Goal: Find specific page/section: Find specific page/section

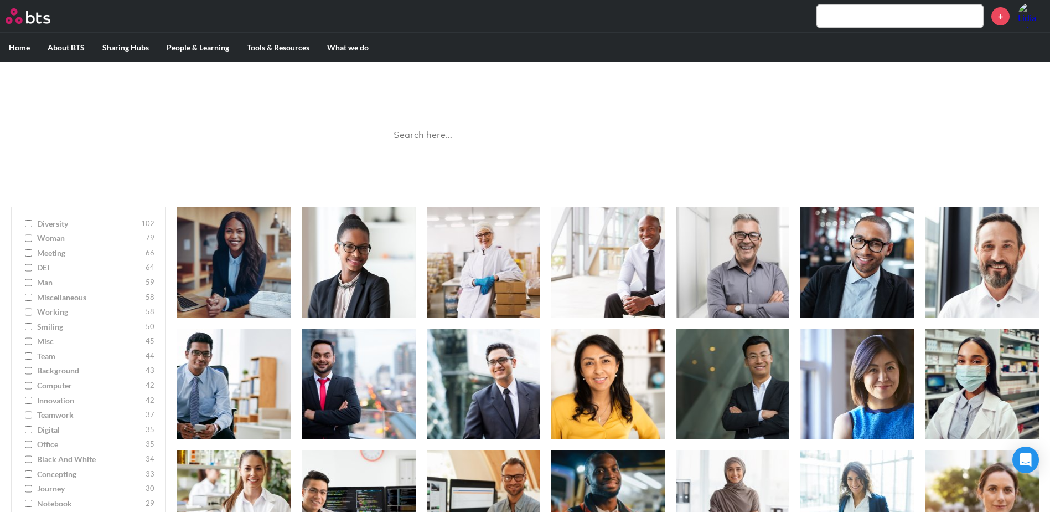
click at [27, 355] on input "team 44" at bounding box center [28, 356] width 7 height 8
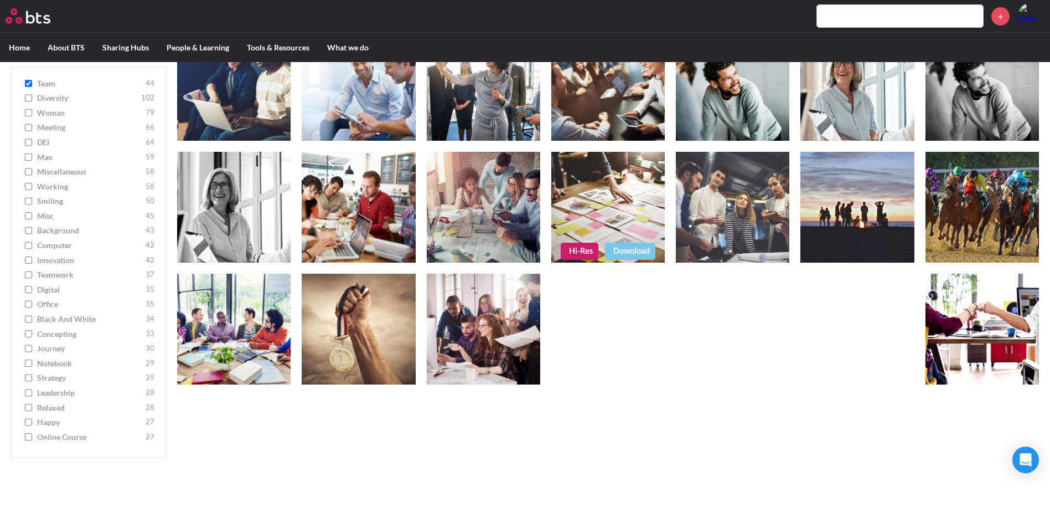
scroll to position [221, 0]
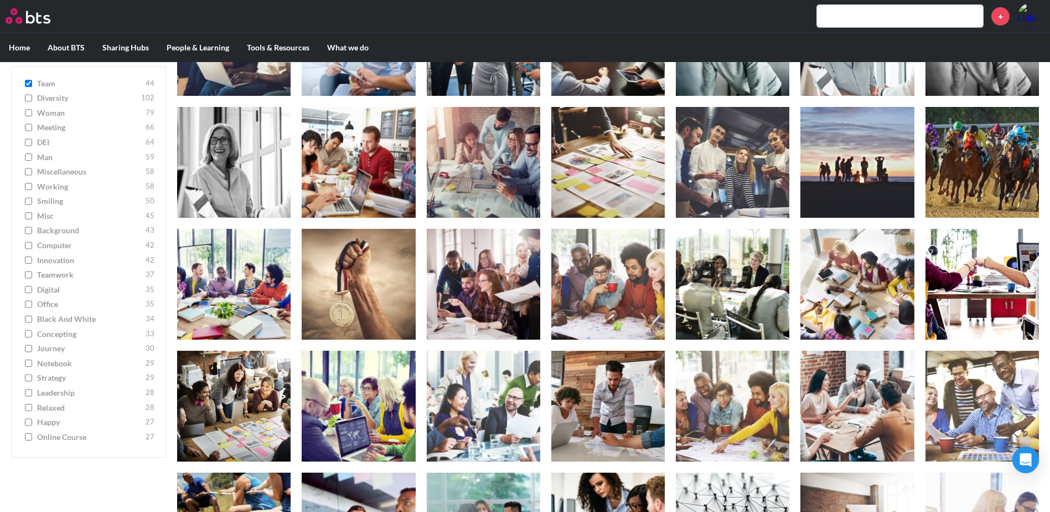
click at [30, 85] on input "team 44" at bounding box center [28, 84] width 7 height 8
checkbox input "false"
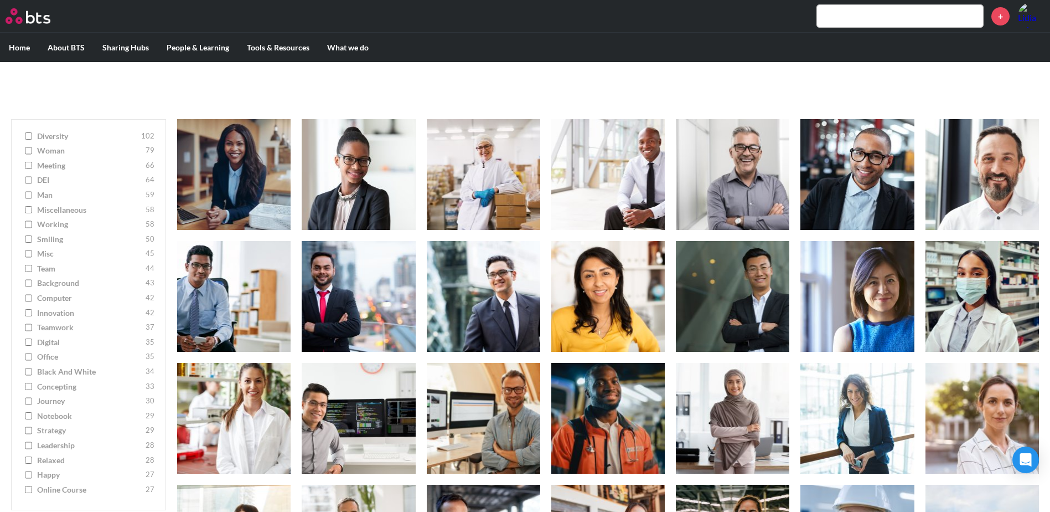
scroll to position [55, 0]
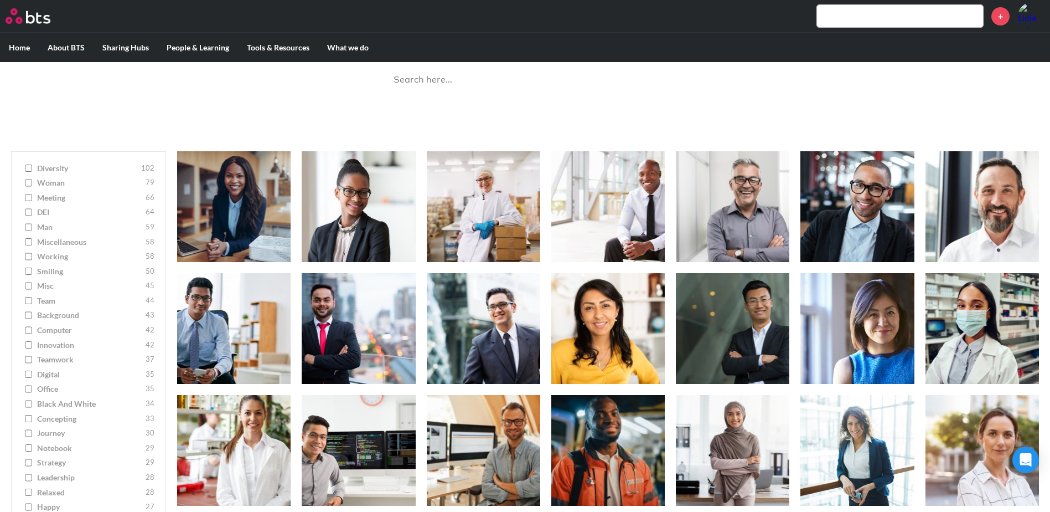
click at [27, 360] on input "teamwork 37" at bounding box center [28, 359] width 7 height 8
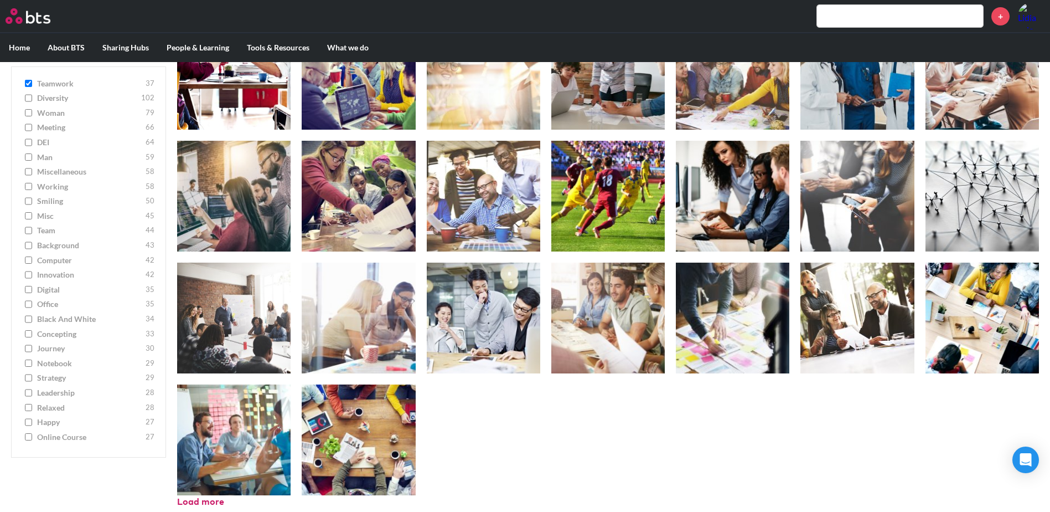
scroll to position [439, 0]
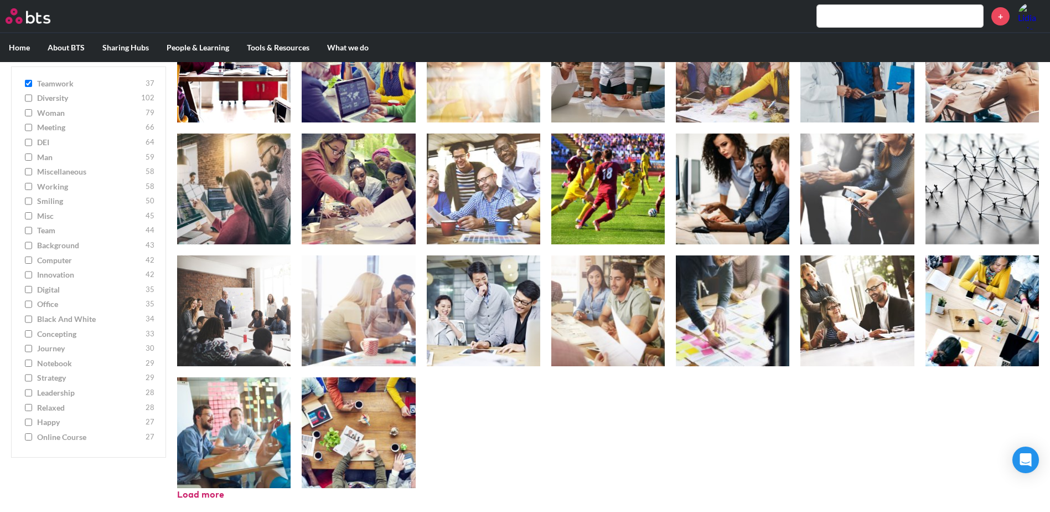
click at [29, 85] on input "teamwork 37" at bounding box center [28, 84] width 7 height 8
checkbox input "false"
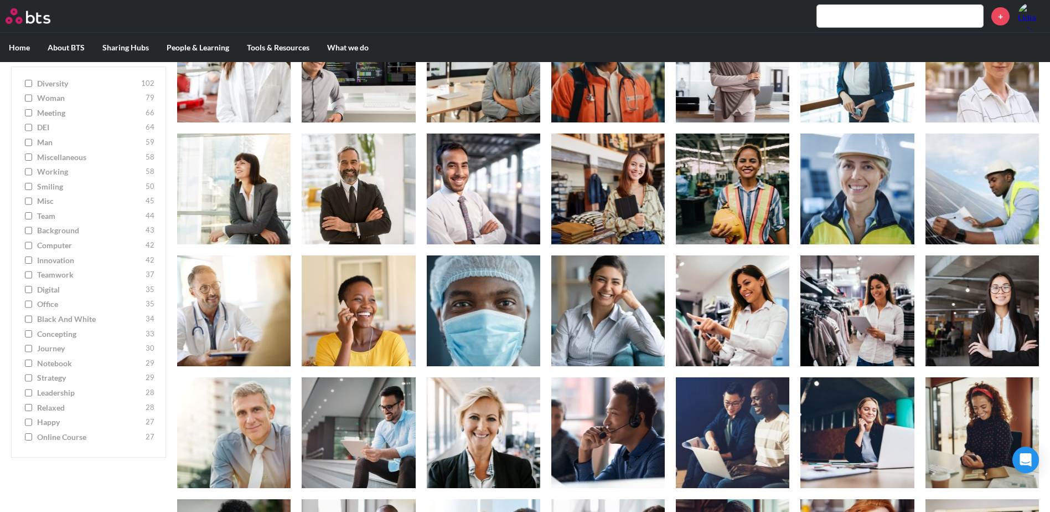
click at [29, 292] on input "digital 35" at bounding box center [28, 290] width 7 height 8
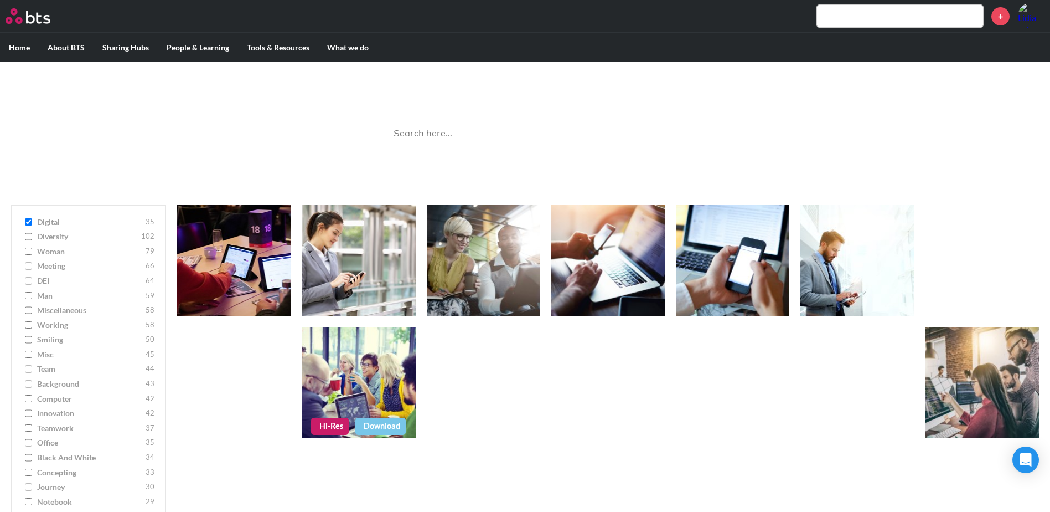
scroll to position [0, 0]
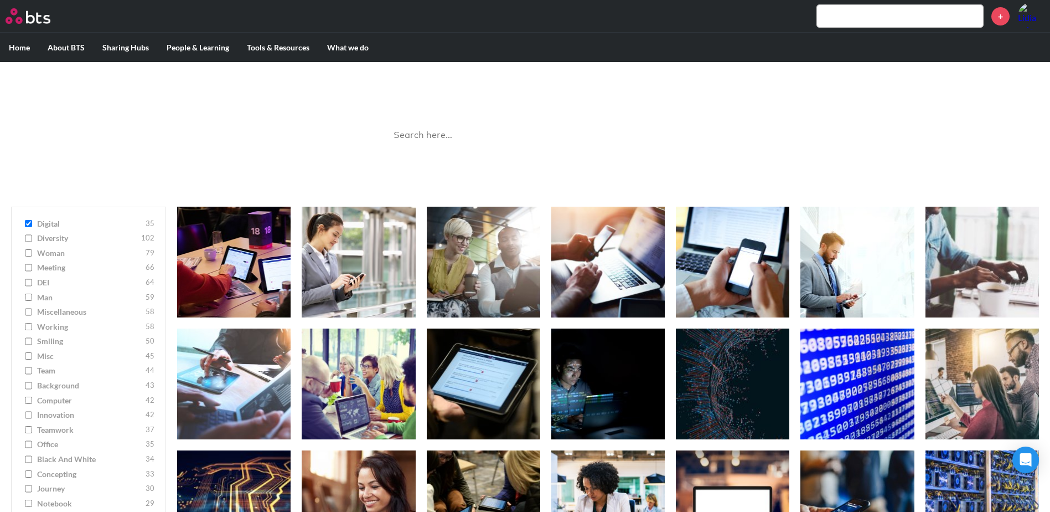
click at [28, 225] on input "digital 35" at bounding box center [28, 224] width 7 height 8
checkbox input "false"
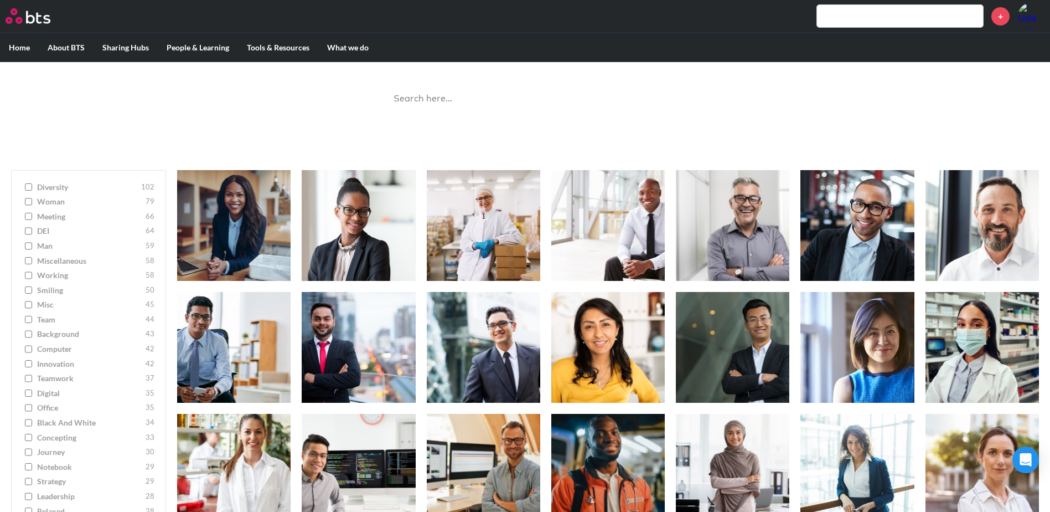
scroll to position [277, 0]
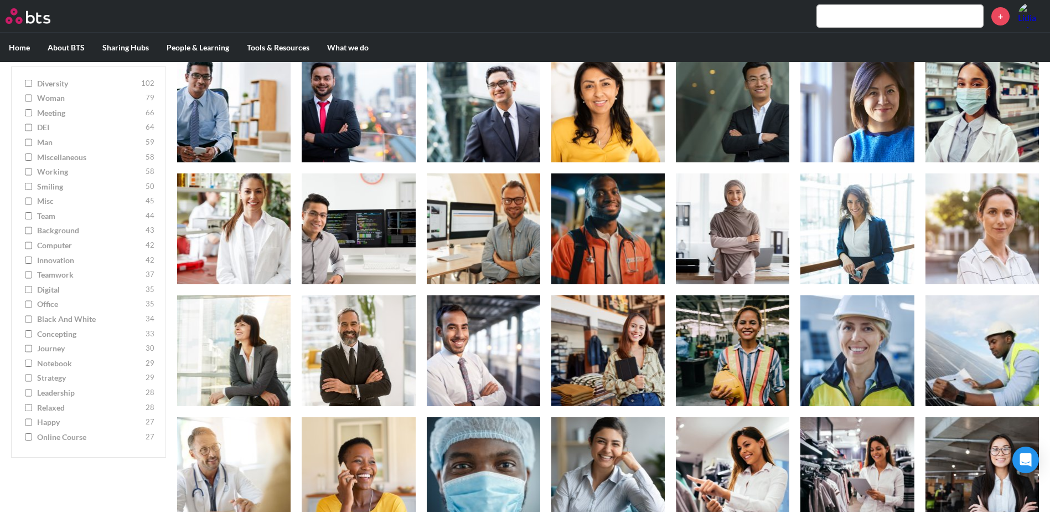
click at [29, 436] on input "online course 27" at bounding box center [28, 437] width 7 height 8
checkbox input "true"
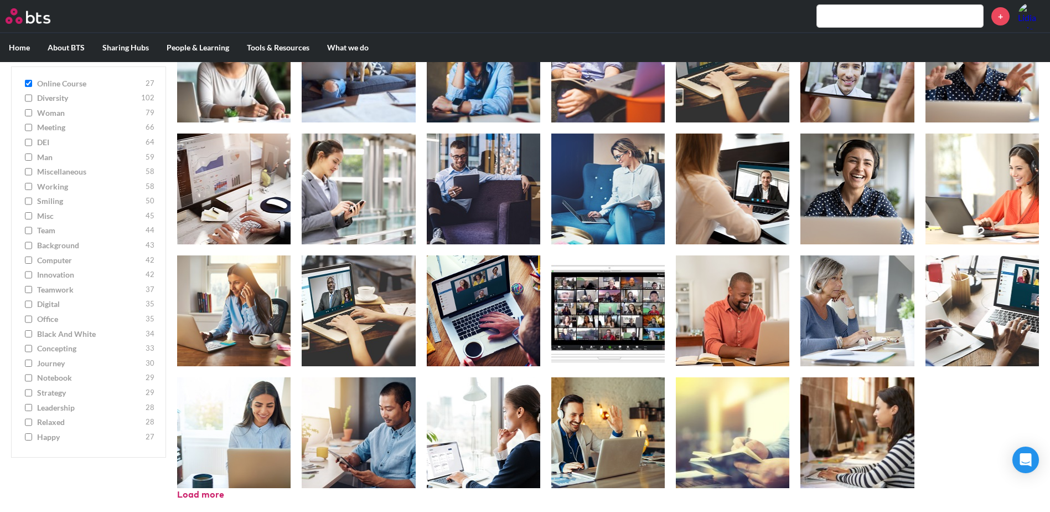
click at [29, 436] on input "happy 27" at bounding box center [28, 437] width 7 height 8
checkbox input "true"
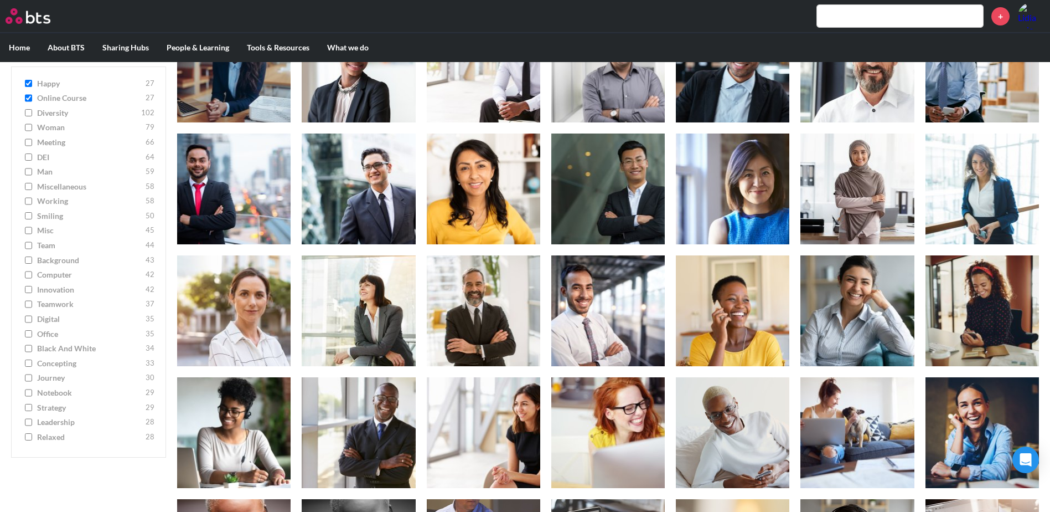
click at [29, 158] on input "DEI 64" at bounding box center [28, 157] width 7 height 8
checkbox input "true"
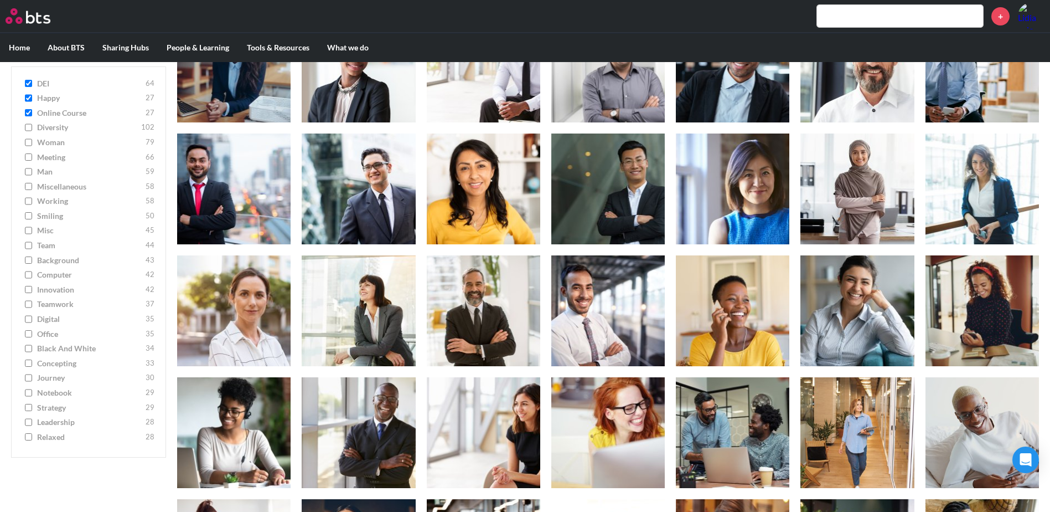
click at [28, 99] on input "happy 27" at bounding box center [28, 99] width 7 height 8
checkbox input "false"
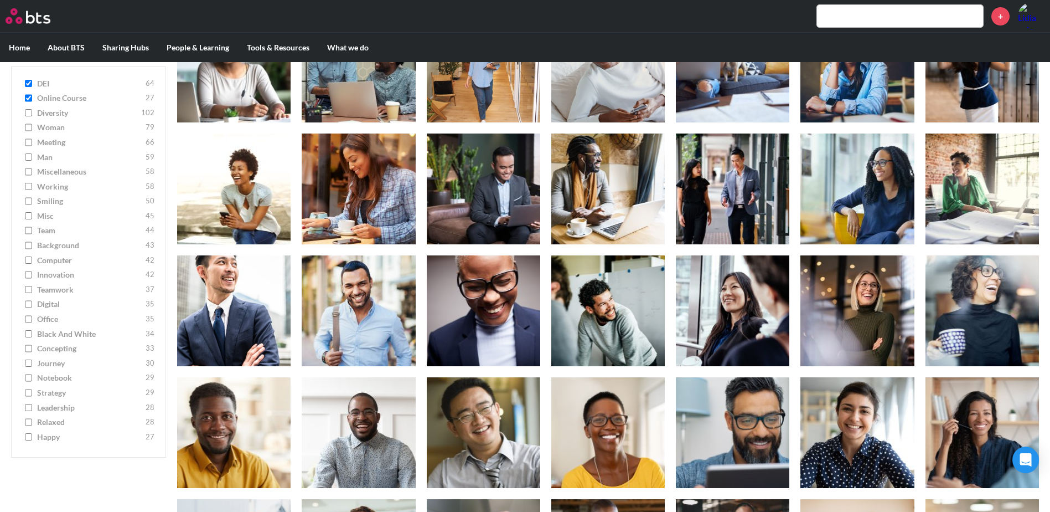
click at [28, 99] on input "online course 27" at bounding box center [28, 99] width 7 height 8
checkbox input "false"
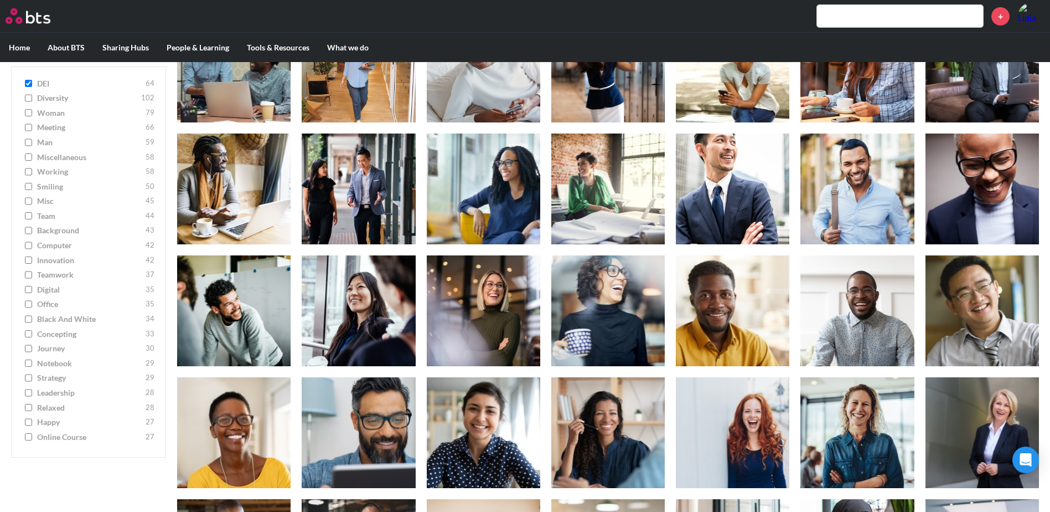
click at [28, 84] on input "DEI 64" at bounding box center [28, 84] width 7 height 8
checkbox input "false"
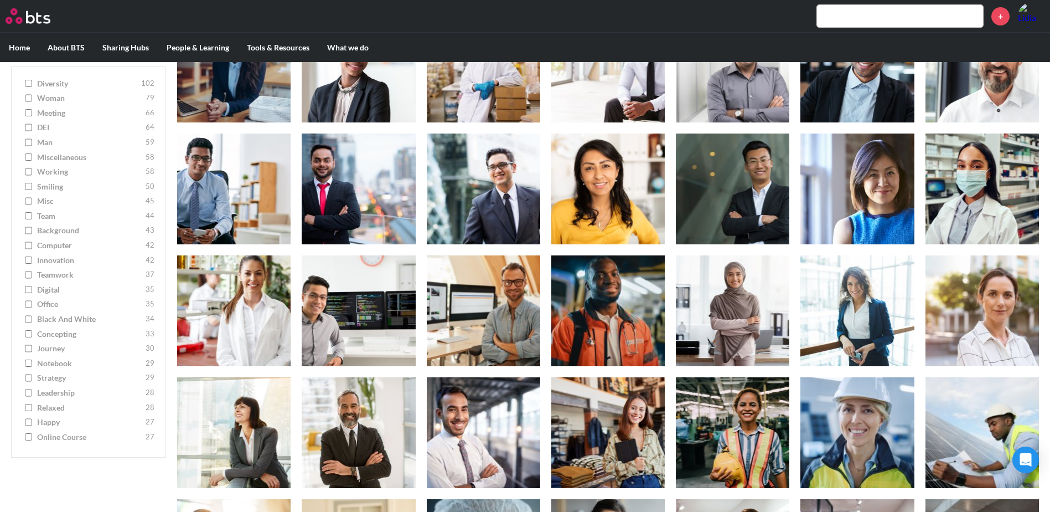
click at [26, 350] on input "journey 30" at bounding box center [28, 349] width 7 height 8
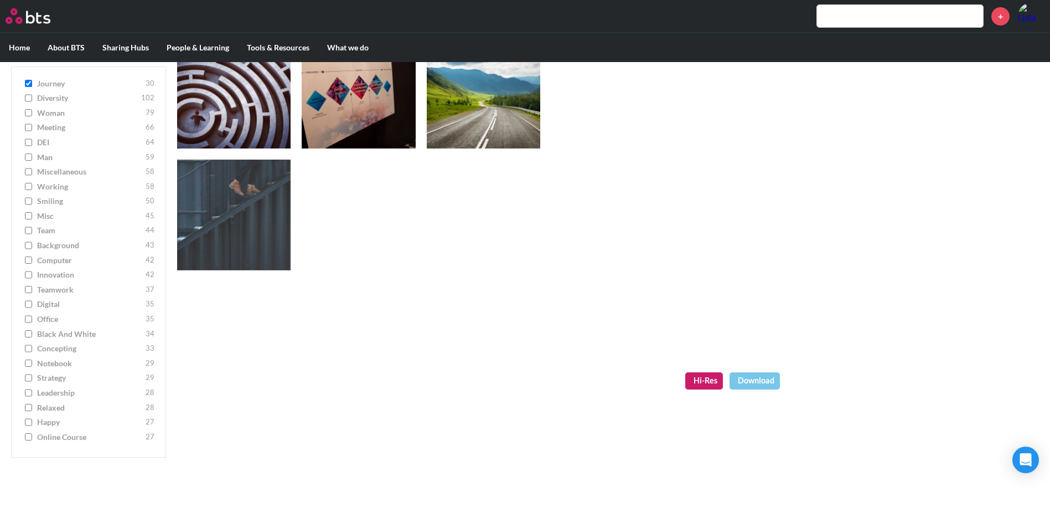
scroll to position [317, 0]
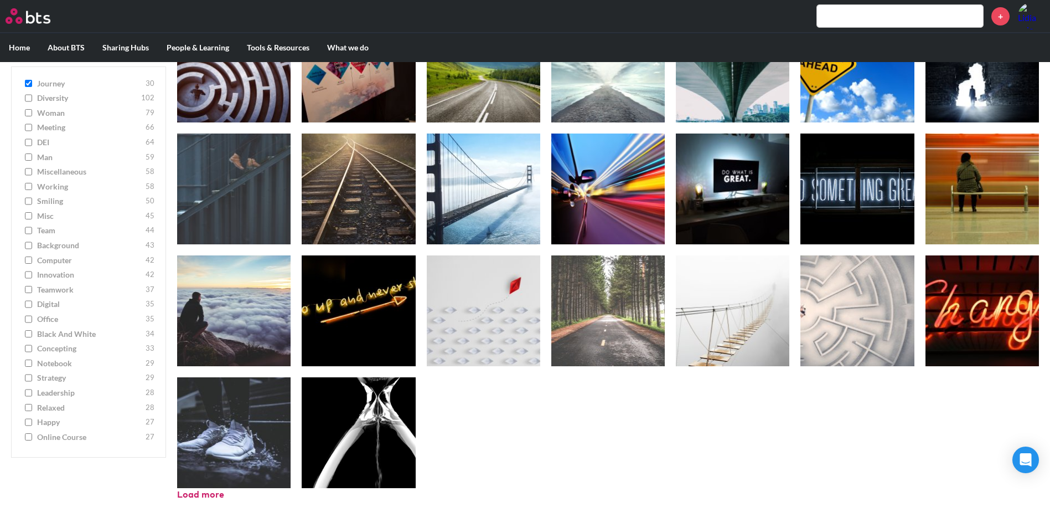
click at [30, 85] on input "journey 30" at bounding box center [28, 84] width 7 height 8
checkbox input "false"
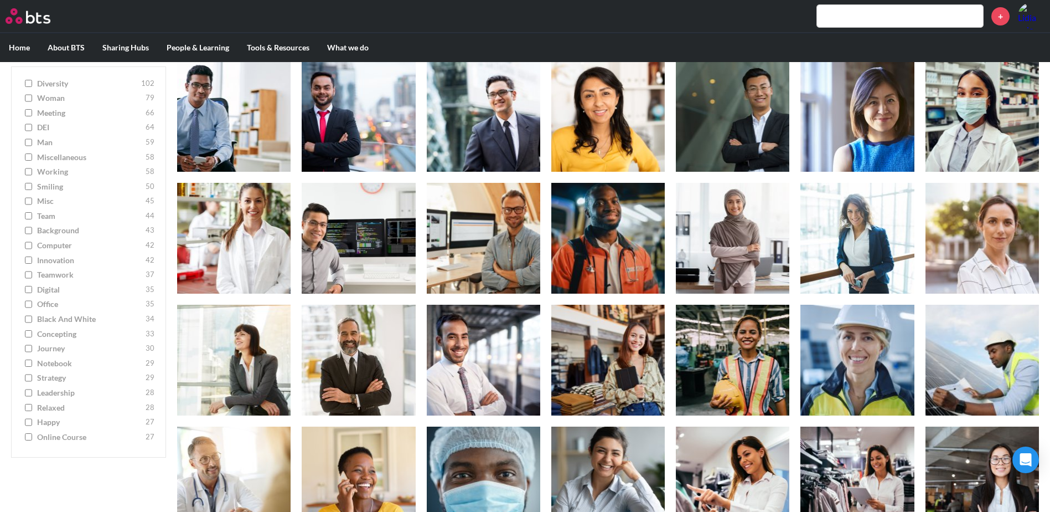
scroll to position [261, 0]
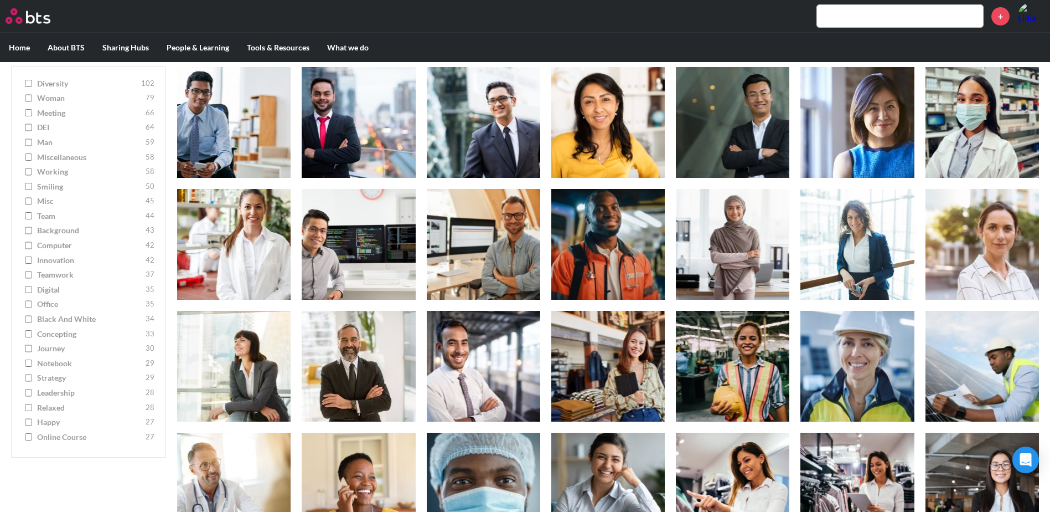
click at [28, 158] on input "miscellaneous 58" at bounding box center [28, 157] width 7 height 8
checkbox input "true"
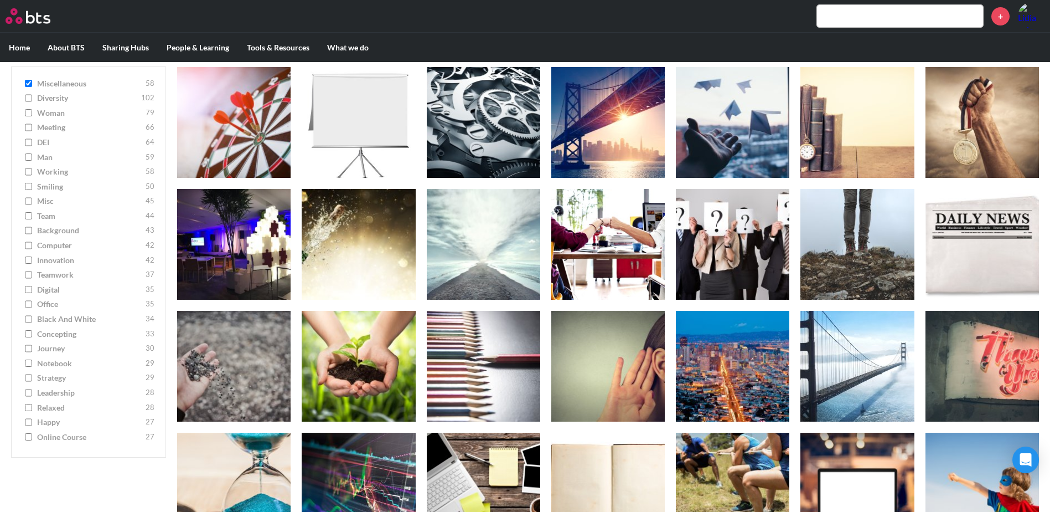
click at [28, 158] on input "man [DEMOGRAPHIC_DATA]" at bounding box center [28, 157] width 7 height 8
checkbox input "true"
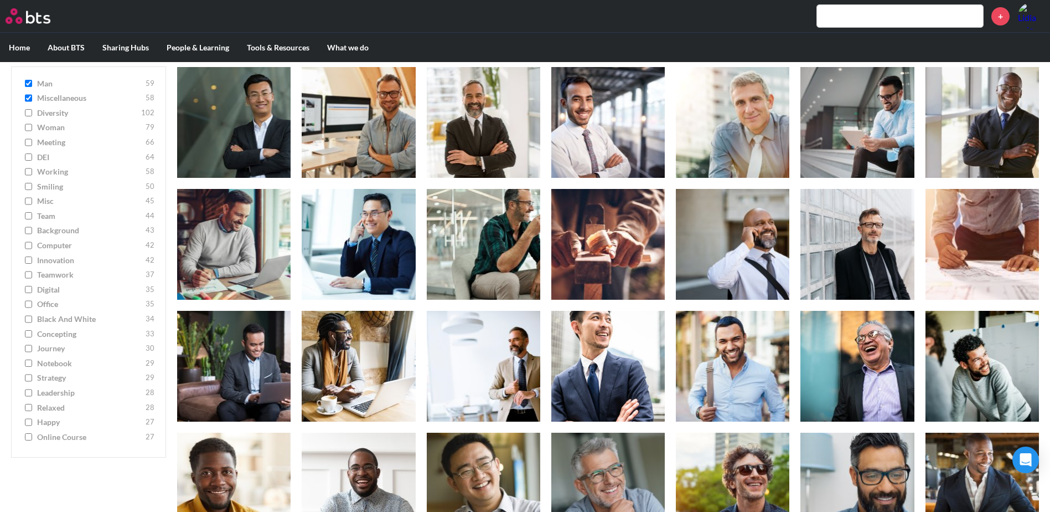
click at [29, 171] on input "working 58" at bounding box center [28, 172] width 7 height 8
checkbox input "true"
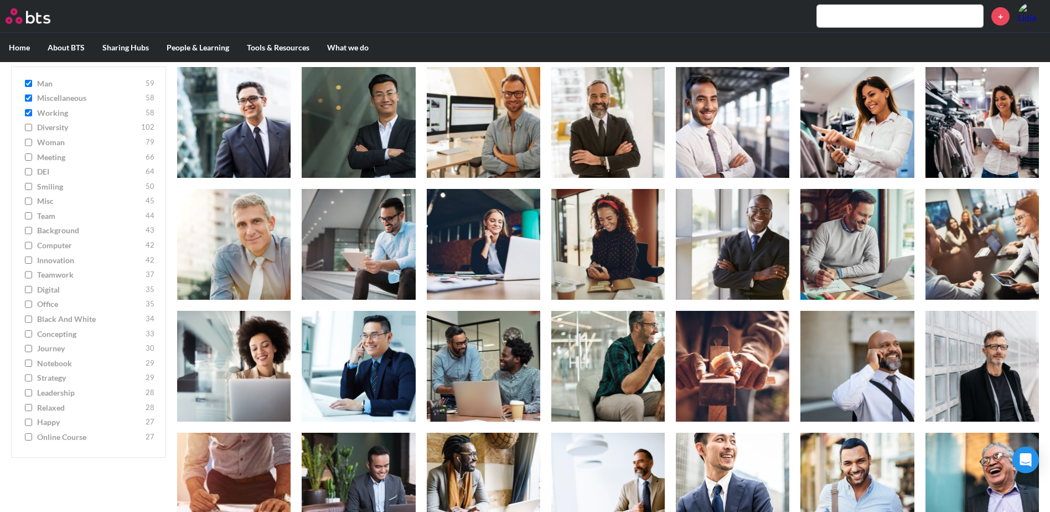
click at [27, 85] on input "man [DEMOGRAPHIC_DATA]" at bounding box center [28, 84] width 7 height 8
checkbox input "false"
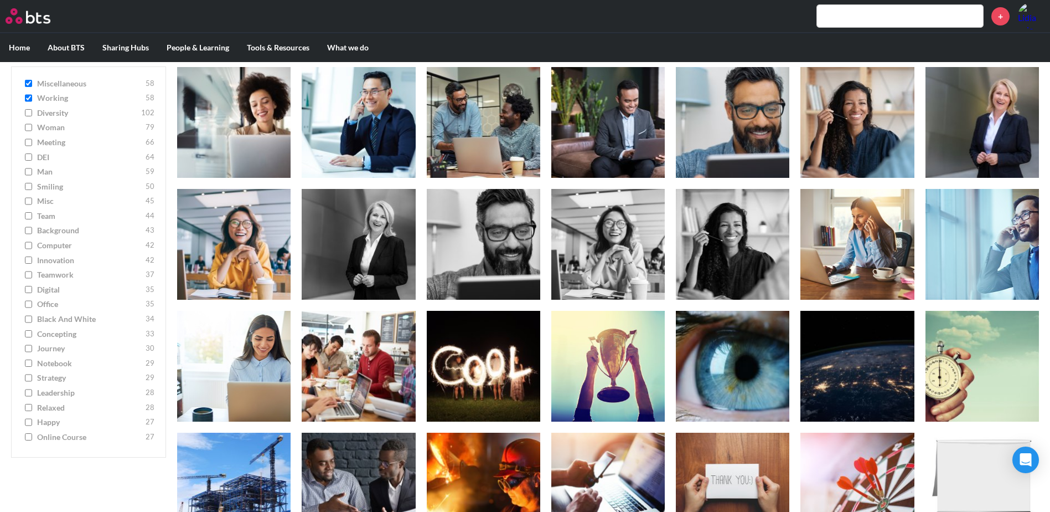
click at [27, 85] on input "miscellaneous 58" at bounding box center [28, 84] width 7 height 8
checkbox input "false"
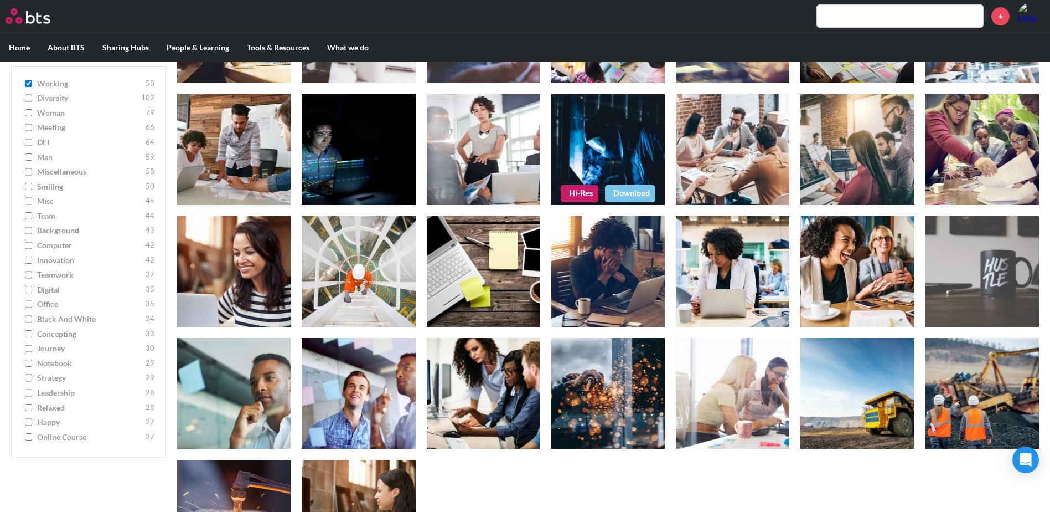
scroll to position [804, 0]
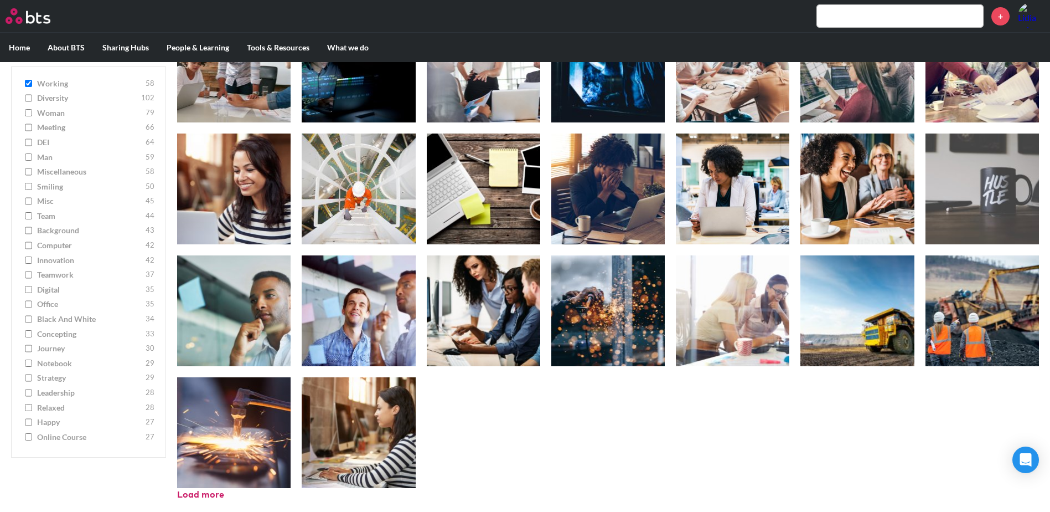
click at [31, 83] on input "working 58" at bounding box center [28, 84] width 7 height 8
checkbox input "false"
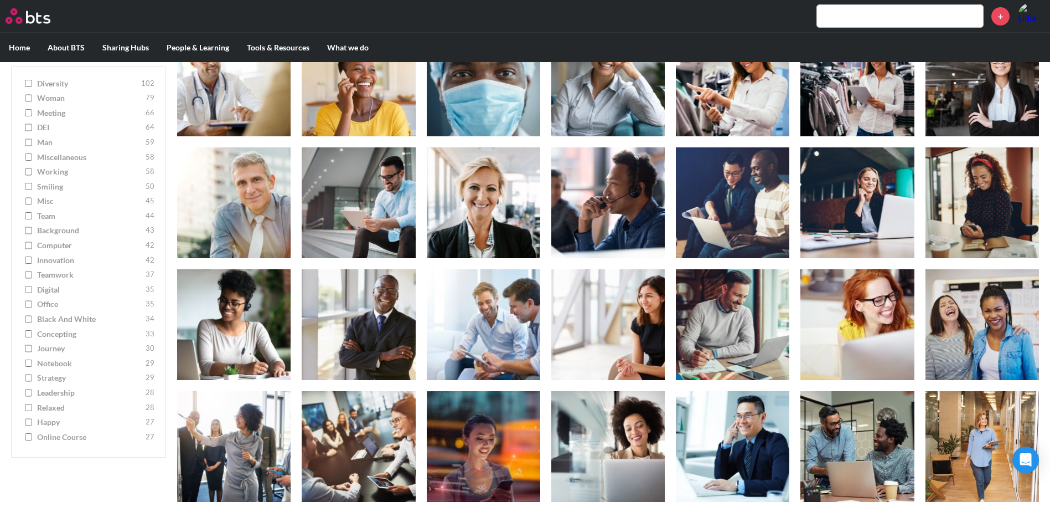
scroll to position [638, 0]
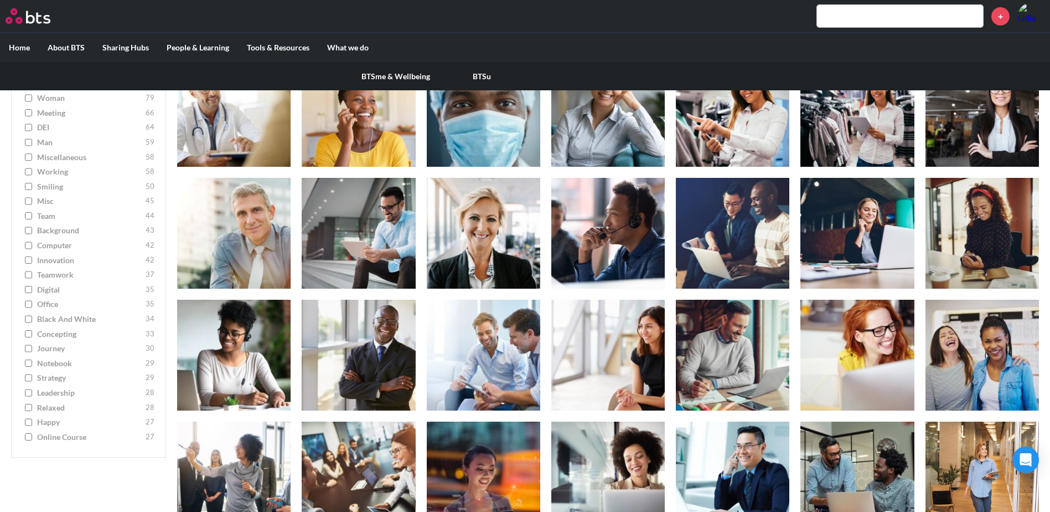
click at [199, 45] on label "People & Learning" at bounding box center [198, 47] width 80 height 29
click at [0, 0] on input "People & Learning" at bounding box center [0, 0] width 0 height 0
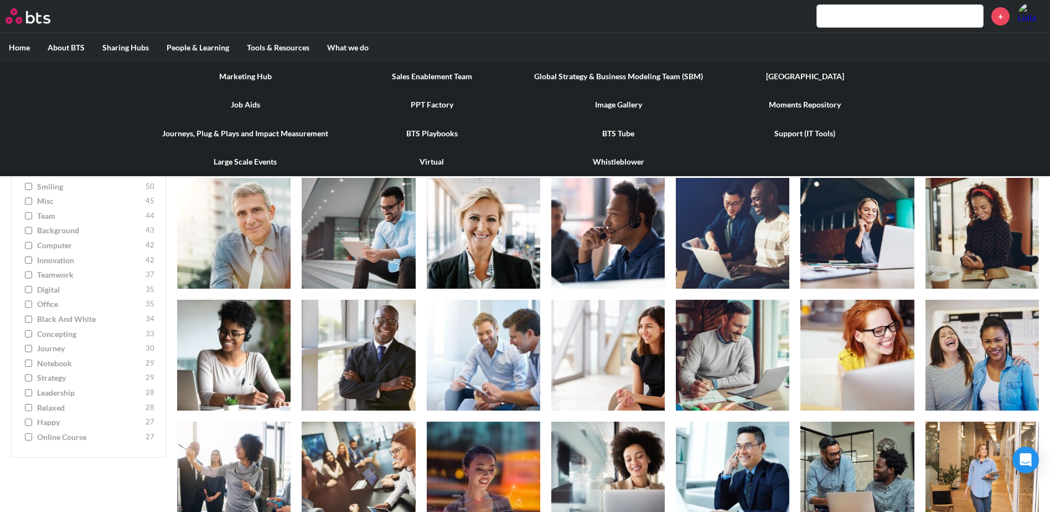
click at [610, 105] on link "Image Gallery" at bounding box center [618, 104] width 187 height 29
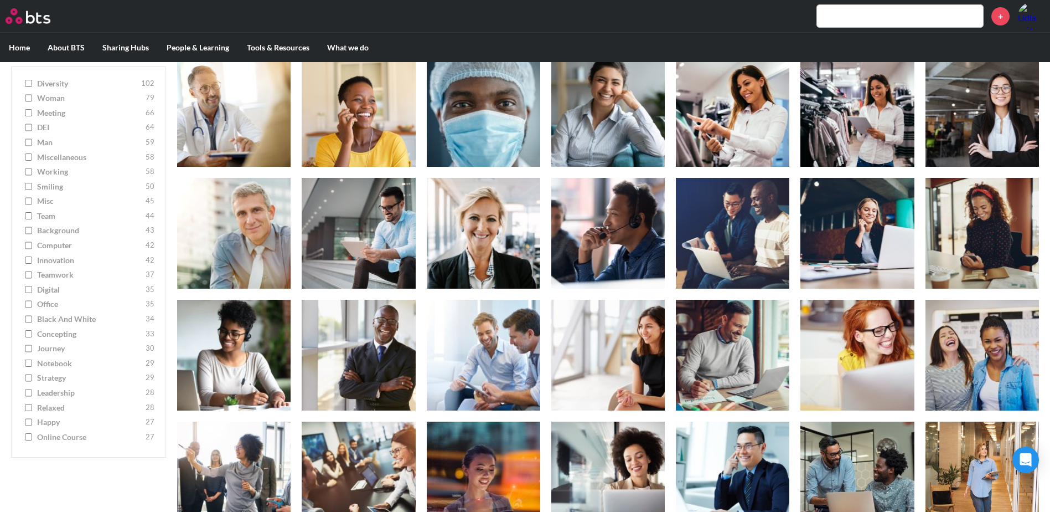
click at [885, 16] on input "text" at bounding box center [900, 16] width 166 height 22
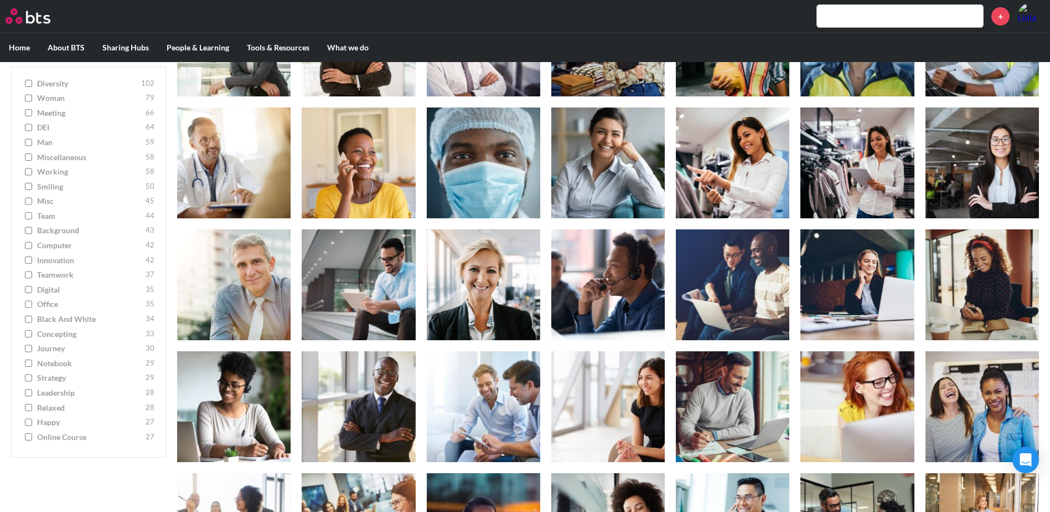
scroll to position [361, 0]
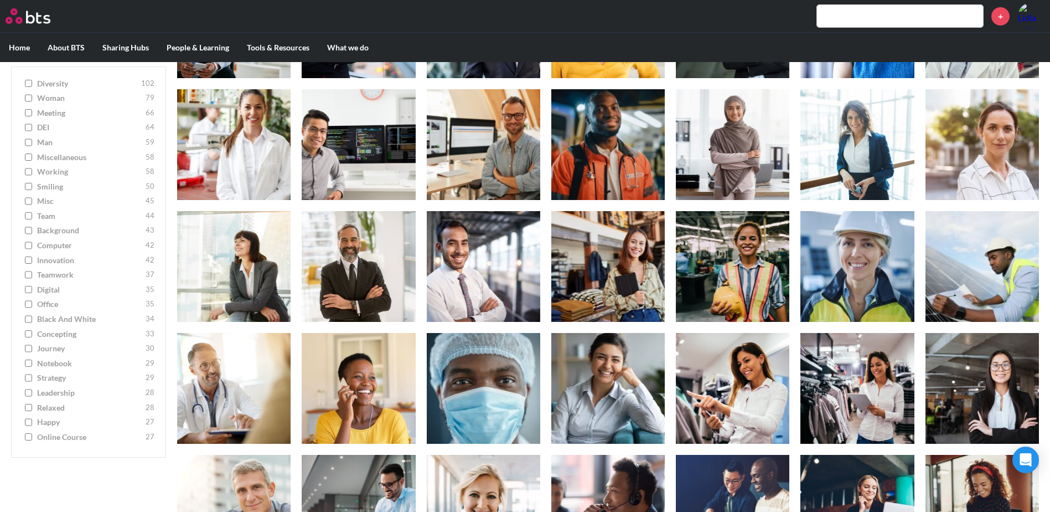
click at [28, 173] on input "working 58" at bounding box center [28, 172] width 7 height 8
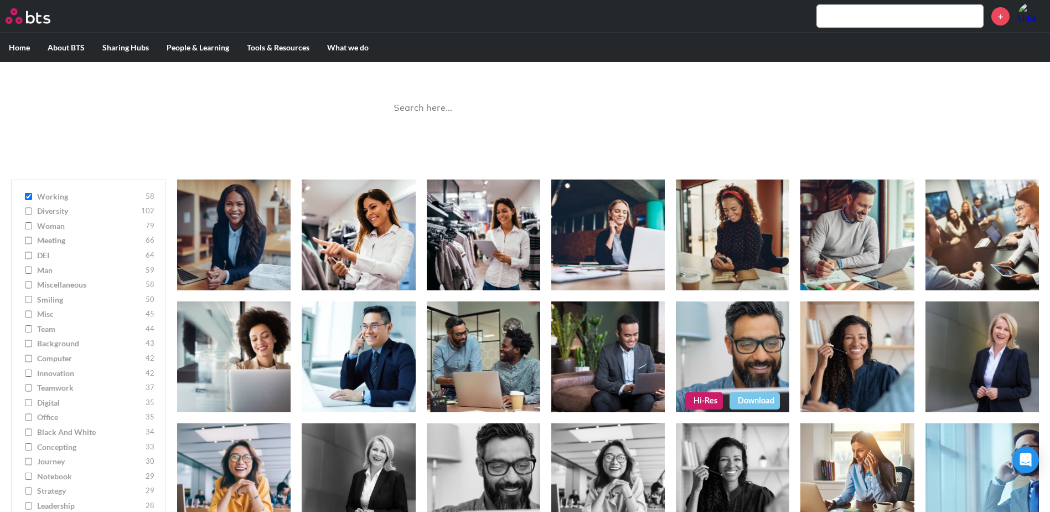
scroll to position [0, 0]
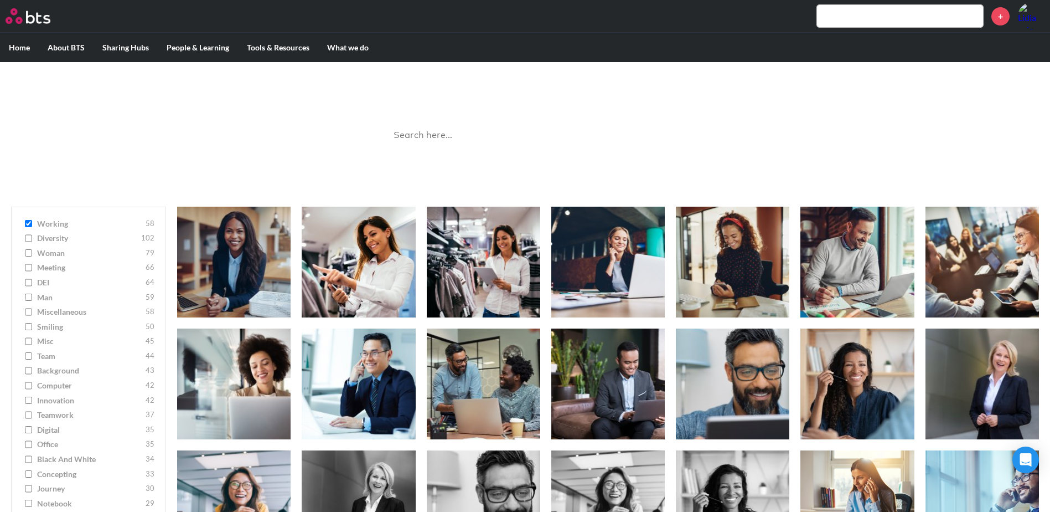
click at [30, 226] on input "working 58" at bounding box center [28, 224] width 7 height 8
checkbox input "false"
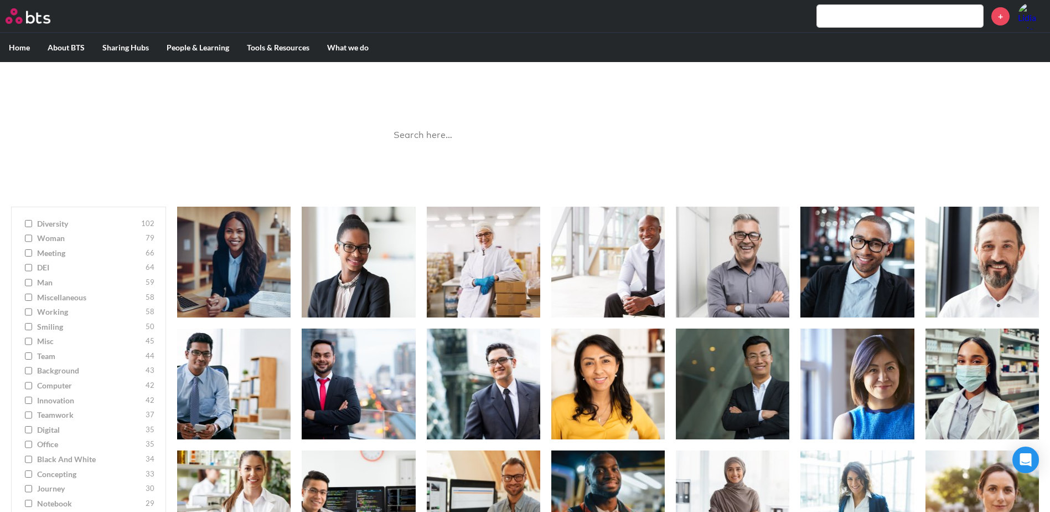
click at [30, 342] on input "misc 45" at bounding box center [28, 341] width 7 height 8
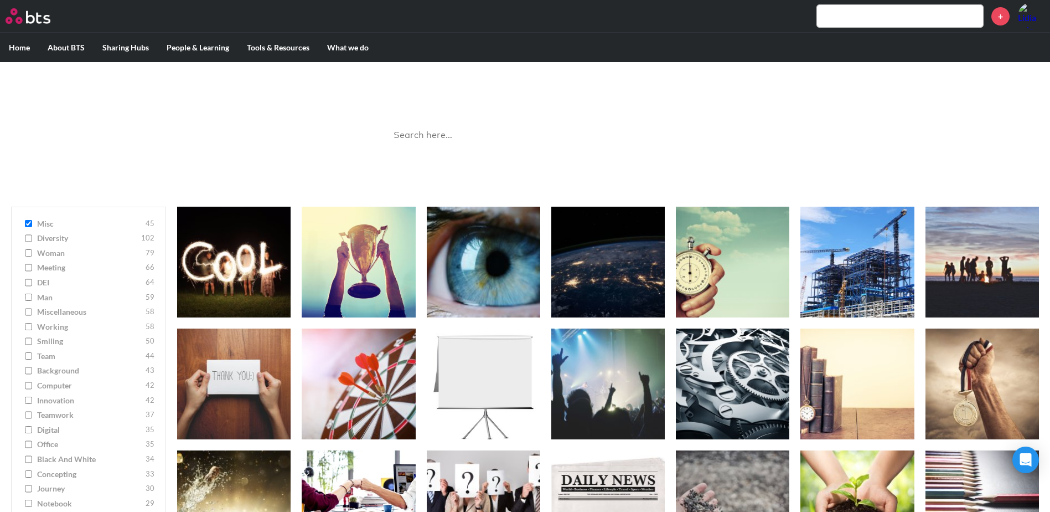
click at [29, 222] on input "misc 45" at bounding box center [28, 224] width 7 height 8
checkbox input "false"
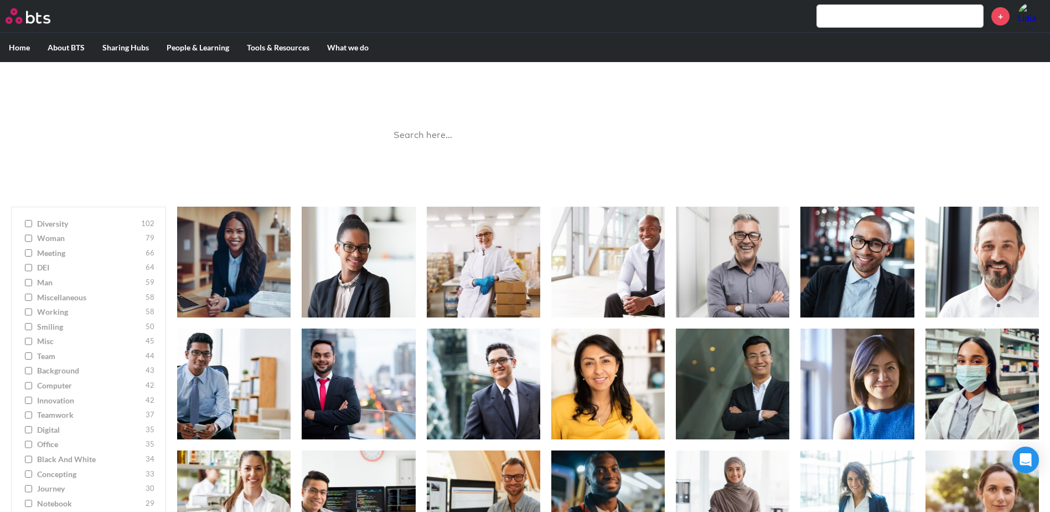
click at [28, 387] on input "computer 42" at bounding box center [28, 385] width 7 height 8
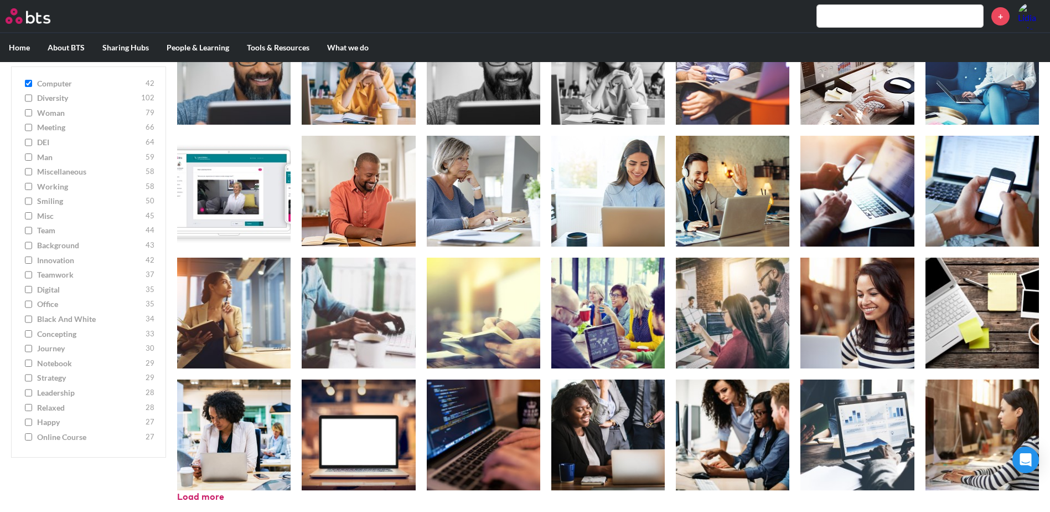
scroll to position [439, 0]
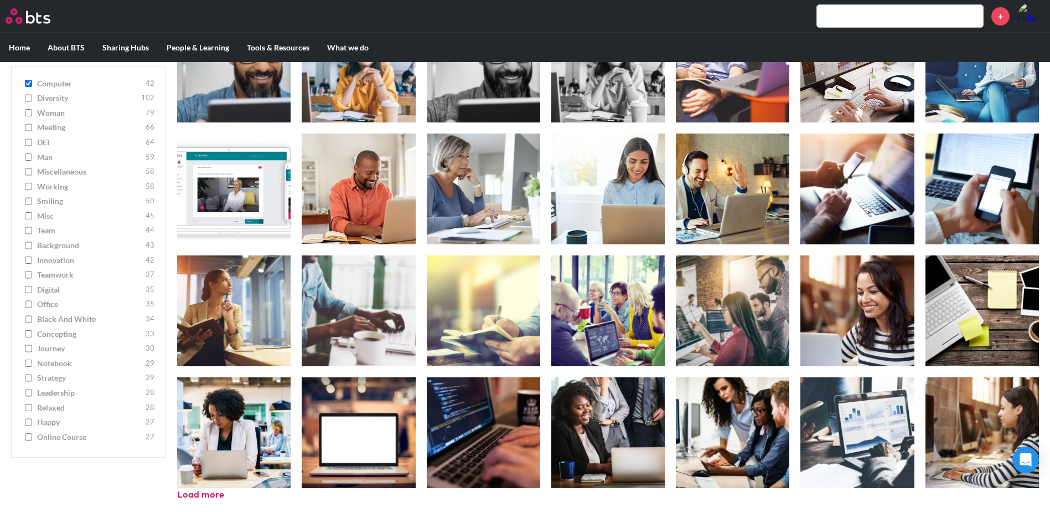
click at [29, 81] on input "computer 42" at bounding box center [28, 84] width 7 height 8
checkbox input "false"
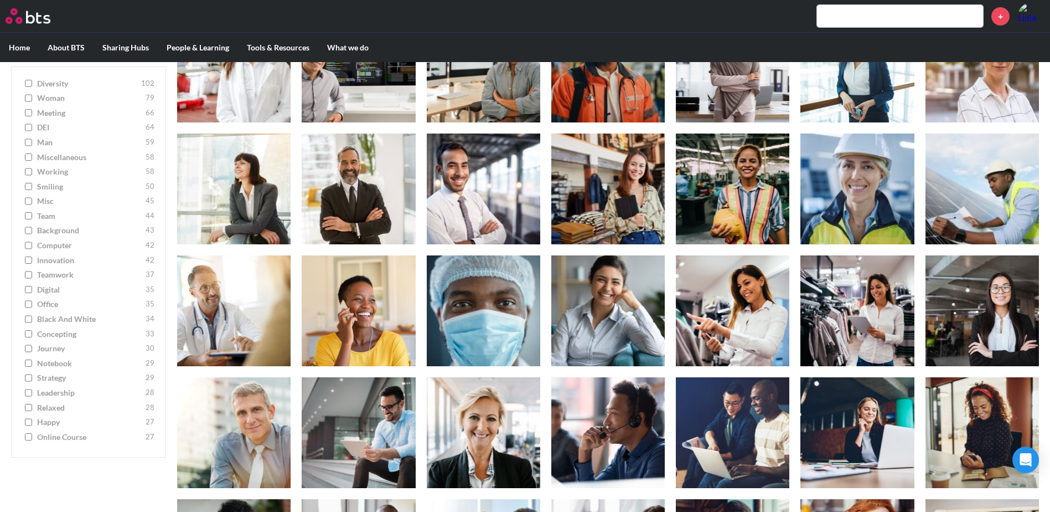
click at [28, 290] on input "digital 35" at bounding box center [28, 290] width 7 height 8
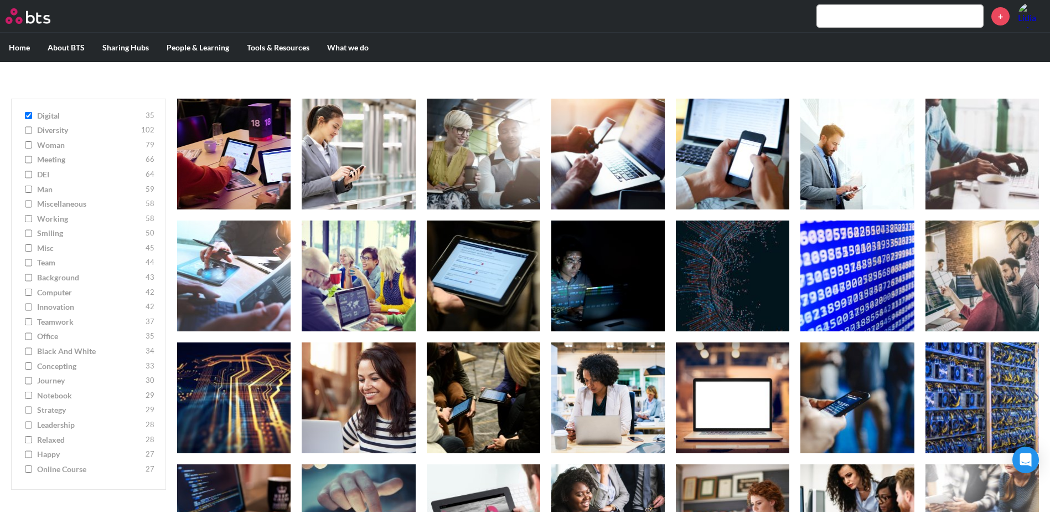
scroll to position [95, 0]
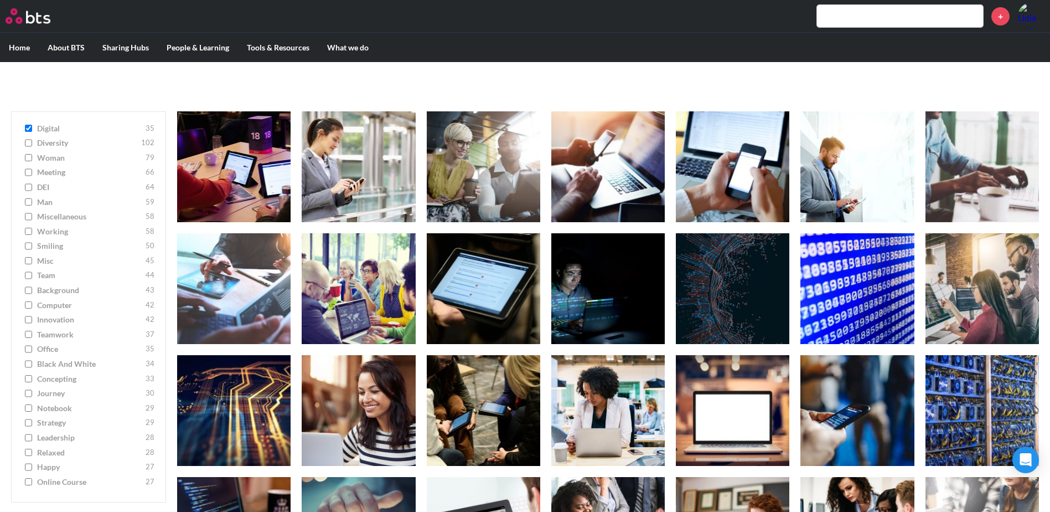
click at [28, 129] on input "digital 35" at bounding box center [28, 129] width 7 height 8
checkbox input "false"
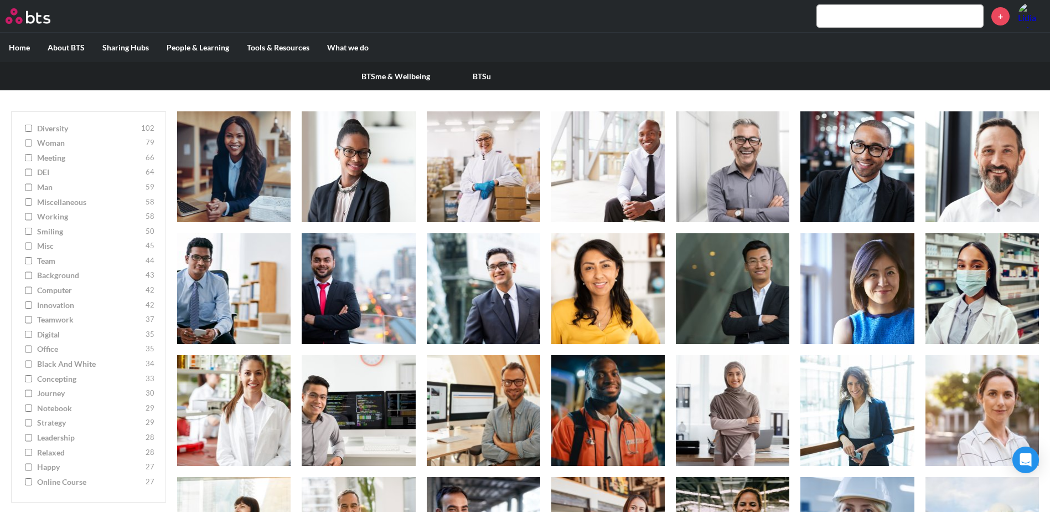
click at [382, 77] on link "BTSme & Wellbeing" at bounding box center [396, 76] width 86 height 29
